Goal: Browse casually

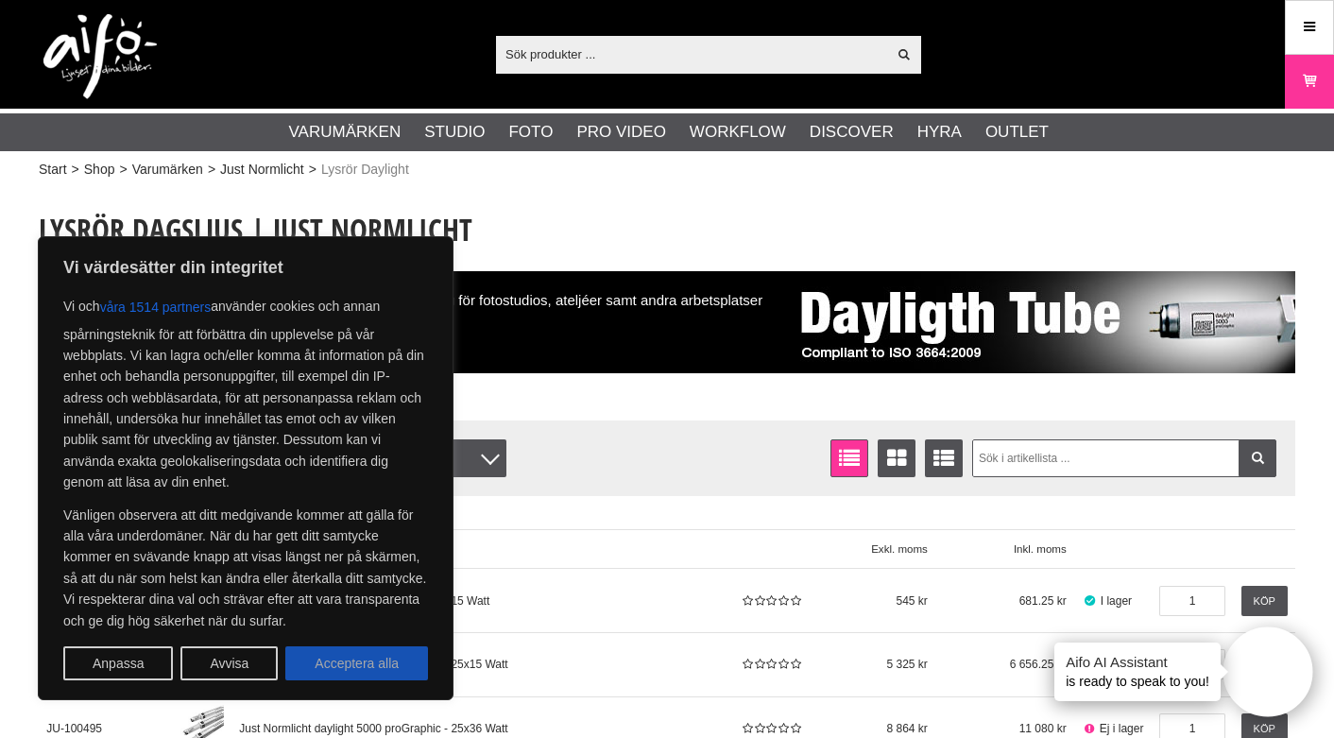
click at [386, 657] on button "Acceptera alla" at bounding box center [356, 663] width 143 height 34
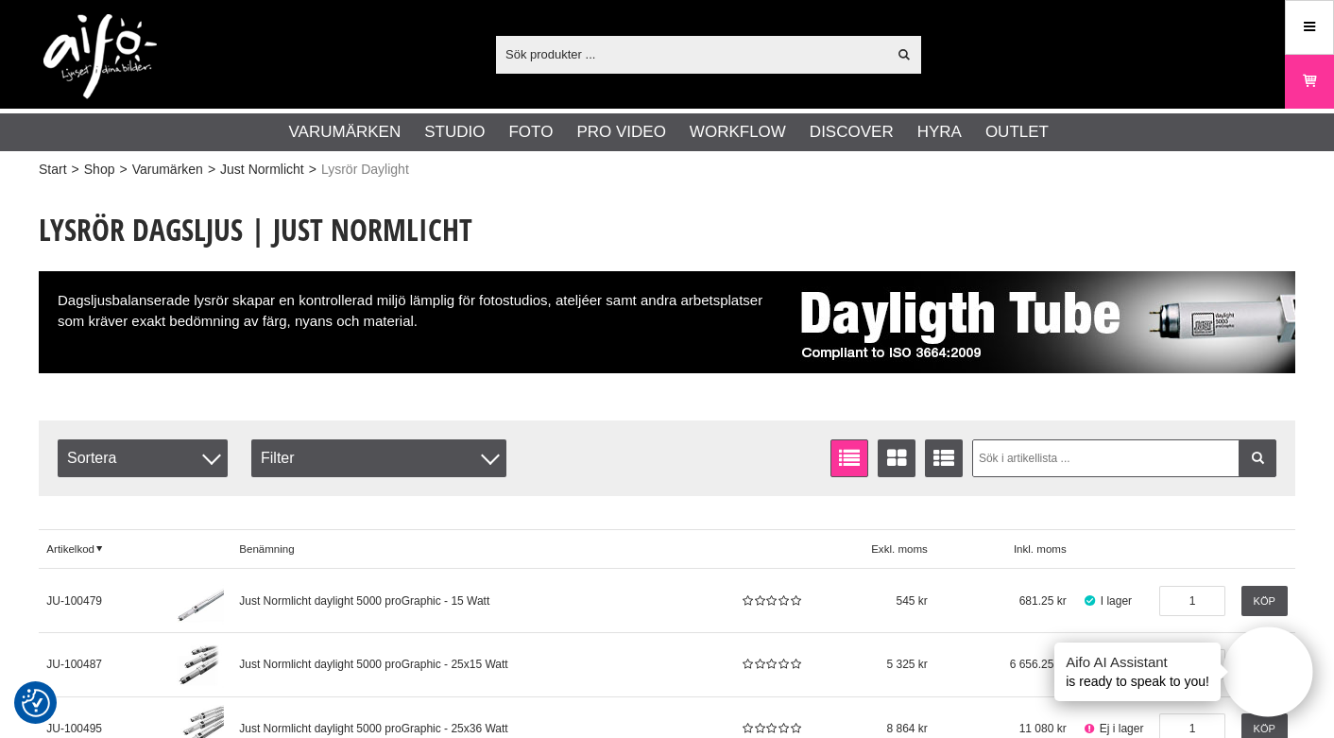
checkbox input "true"
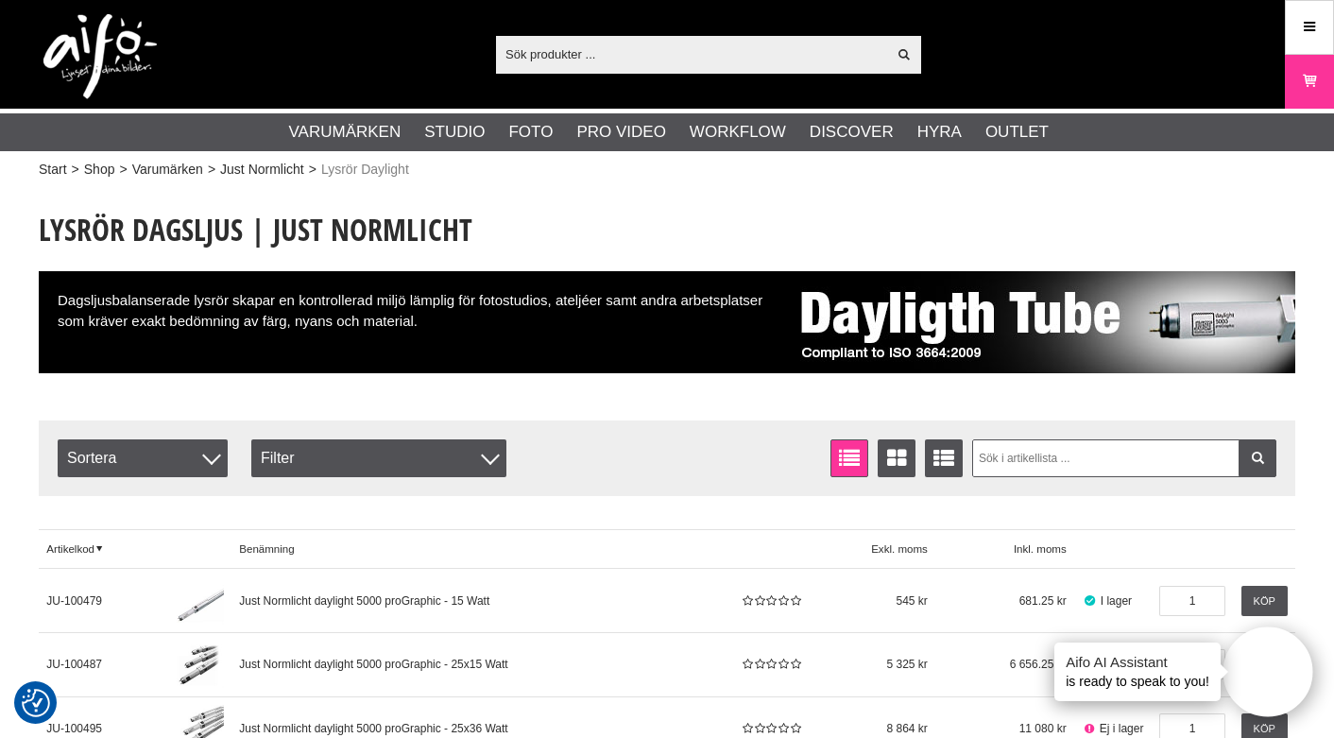
scroll to position [6, 0]
